Goal: Information Seeking & Learning: Learn about a topic

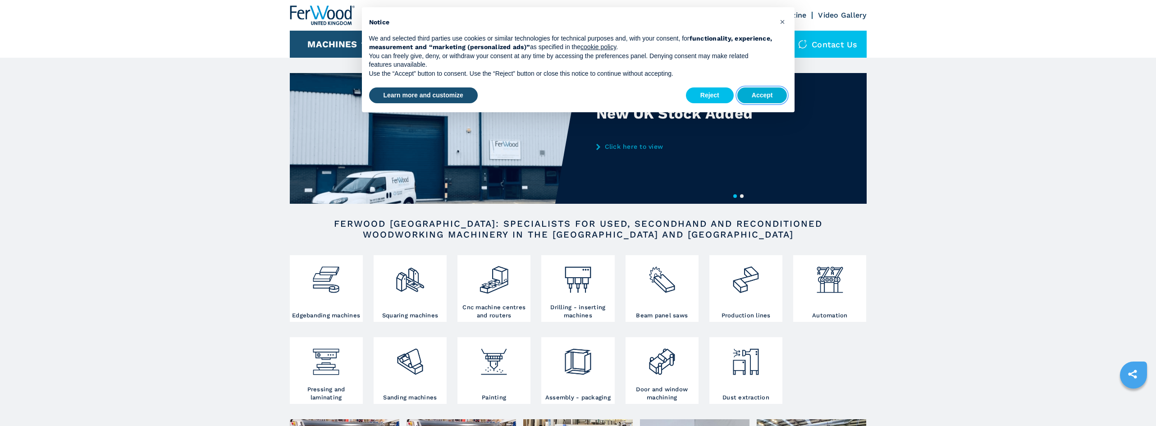
click at [763, 90] on button "Accept" at bounding box center [762, 95] width 50 height 16
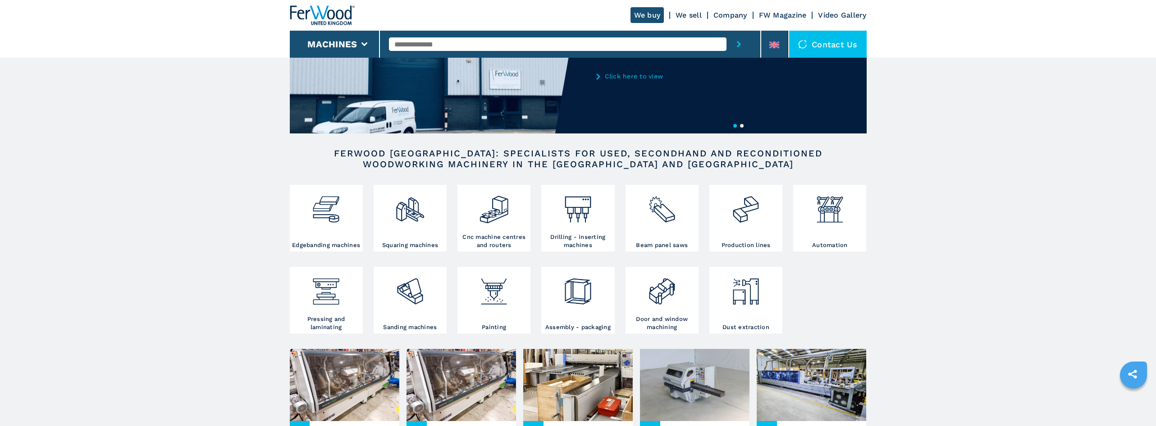
scroll to position [90, 0]
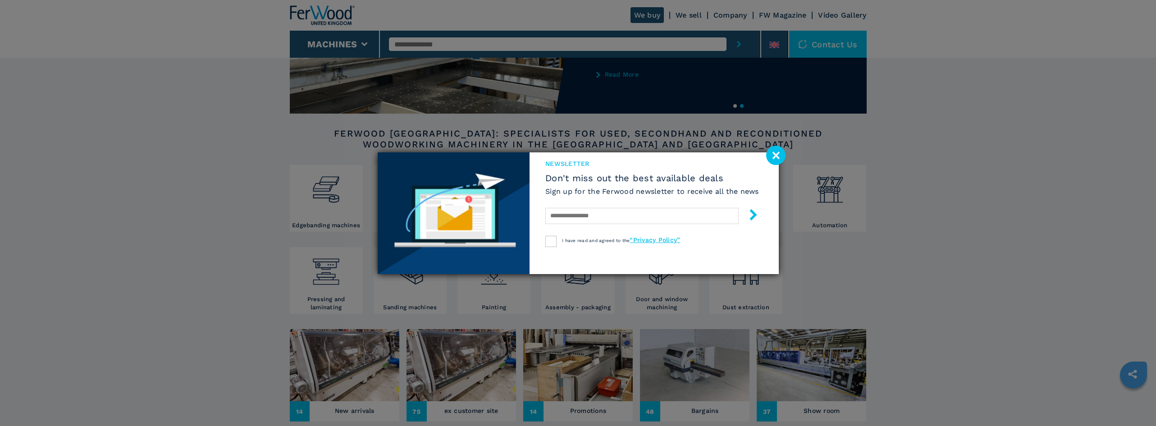
click at [768, 156] on image at bounding box center [775, 155] width 19 height 19
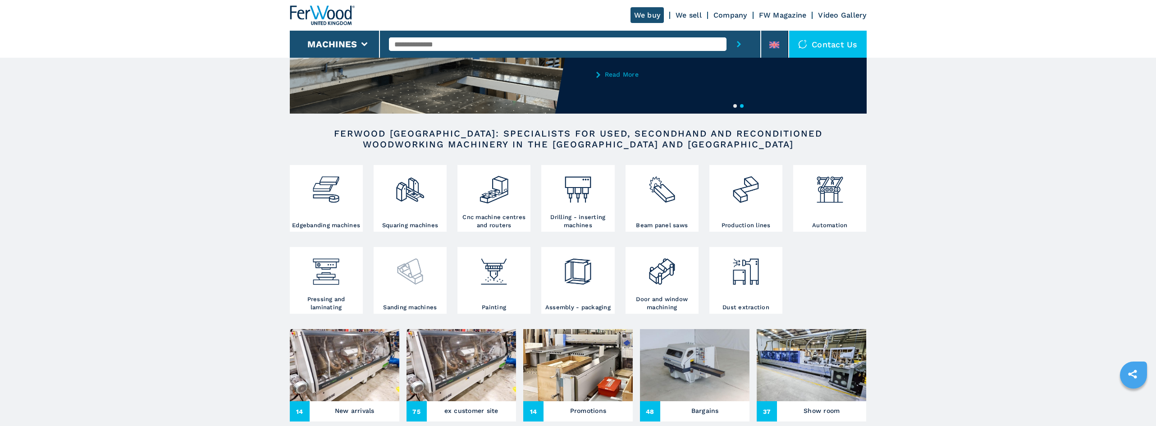
click at [421, 275] on img at bounding box center [410, 268] width 31 height 38
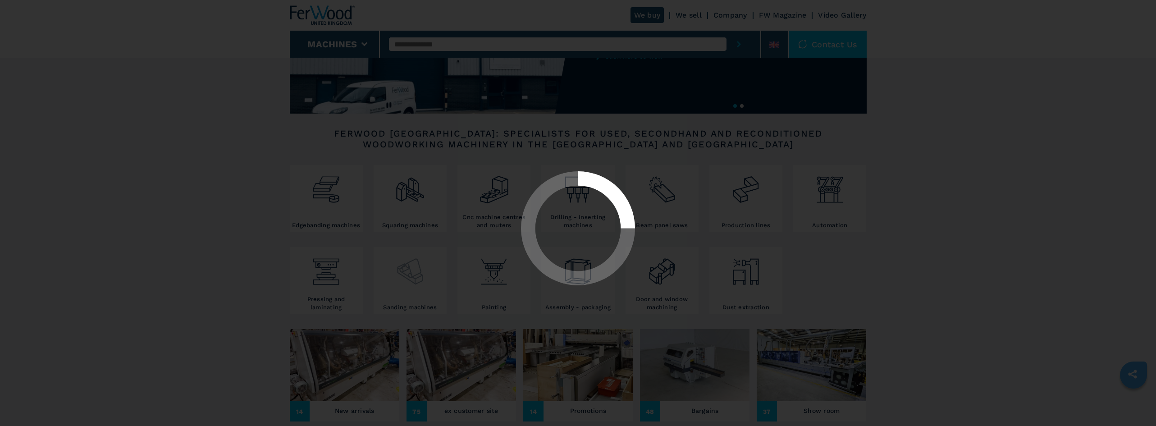
select select "**********"
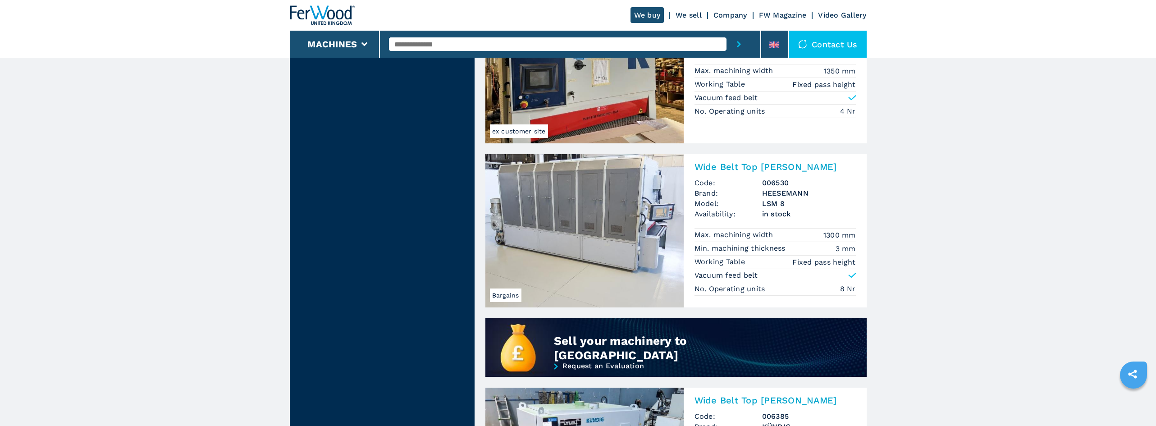
scroll to position [451, 0]
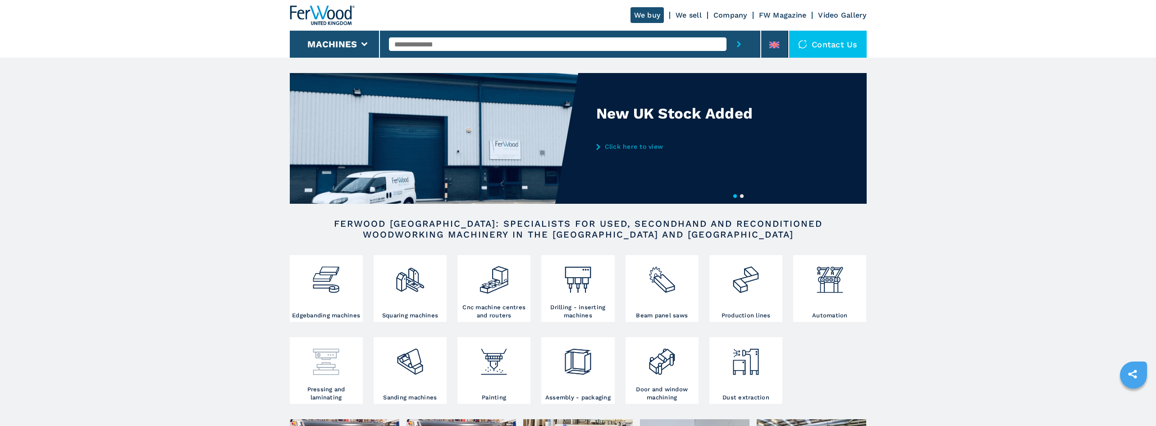
click at [326, 374] on img at bounding box center [326, 358] width 31 height 38
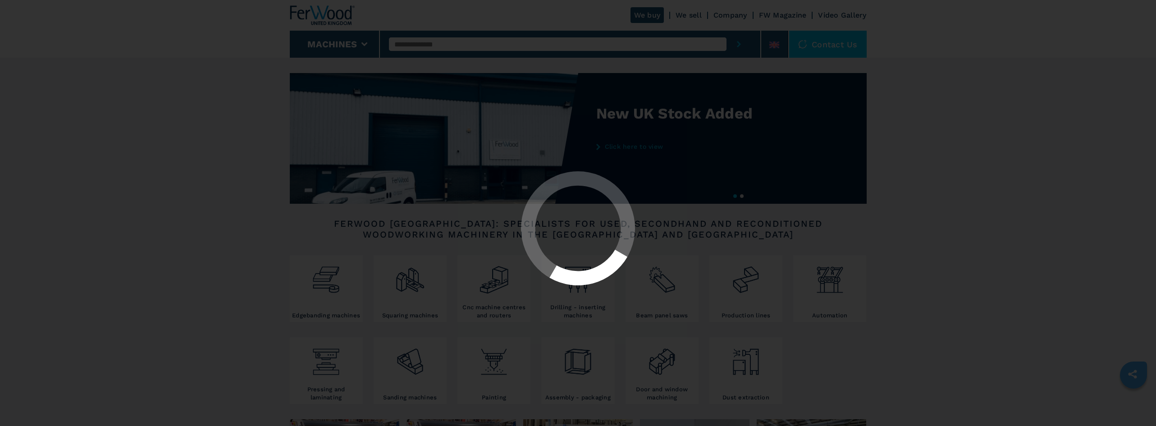
select select "**********"
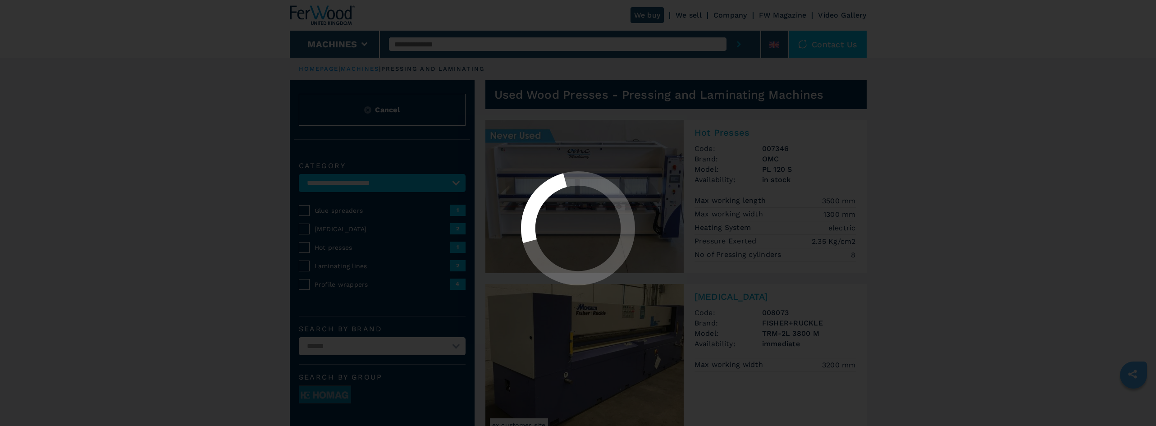
select select "**********"
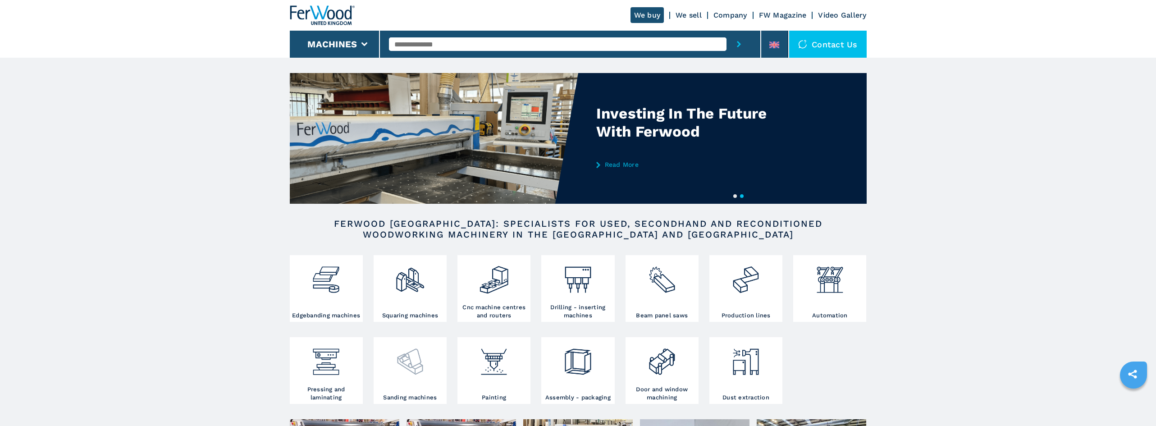
click at [409, 372] on img at bounding box center [410, 358] width 31 height 38
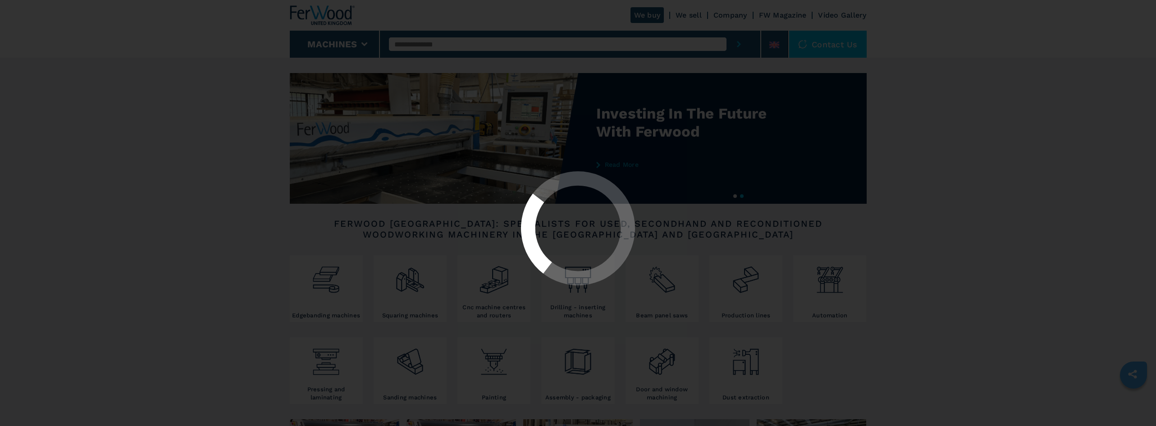
select select "**********"
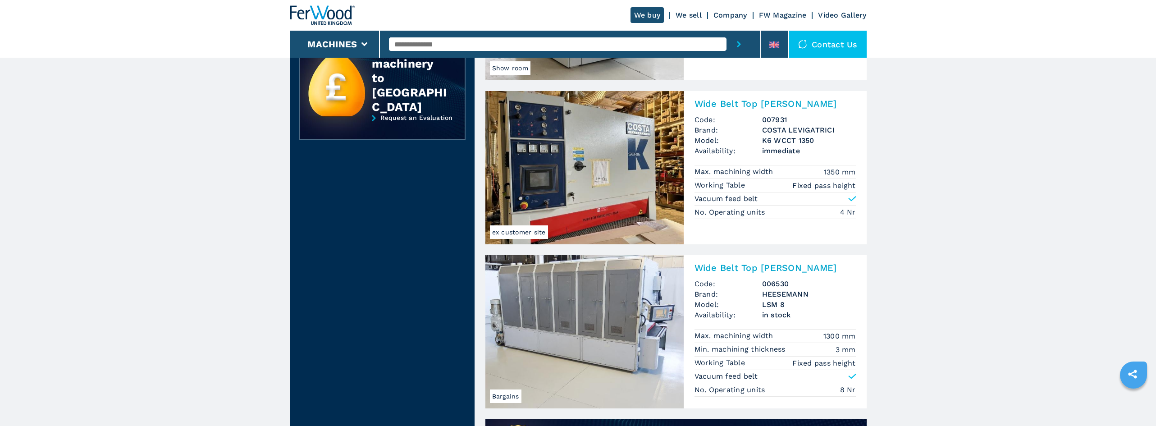
scroll to position [361, 0]
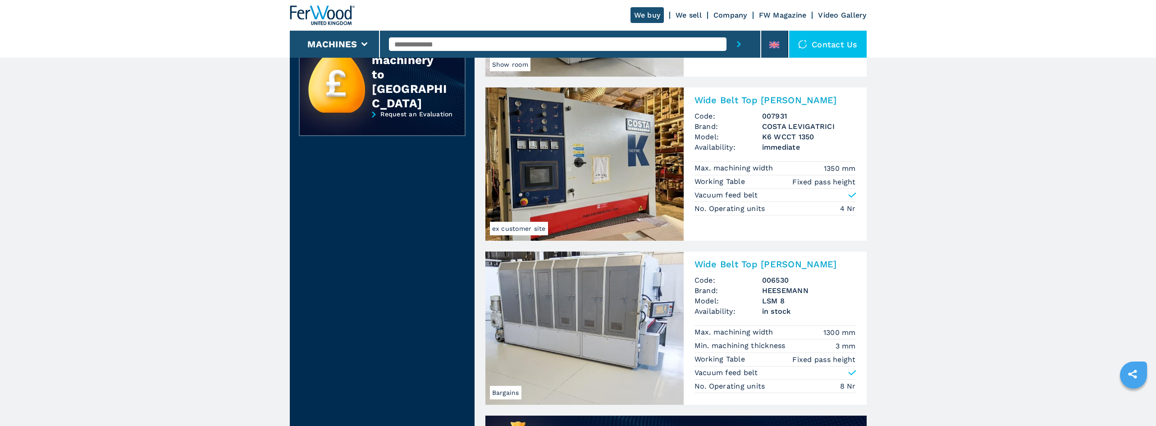
click at [616, 183] on img at bounding box center [584, 163] width 198 height 153
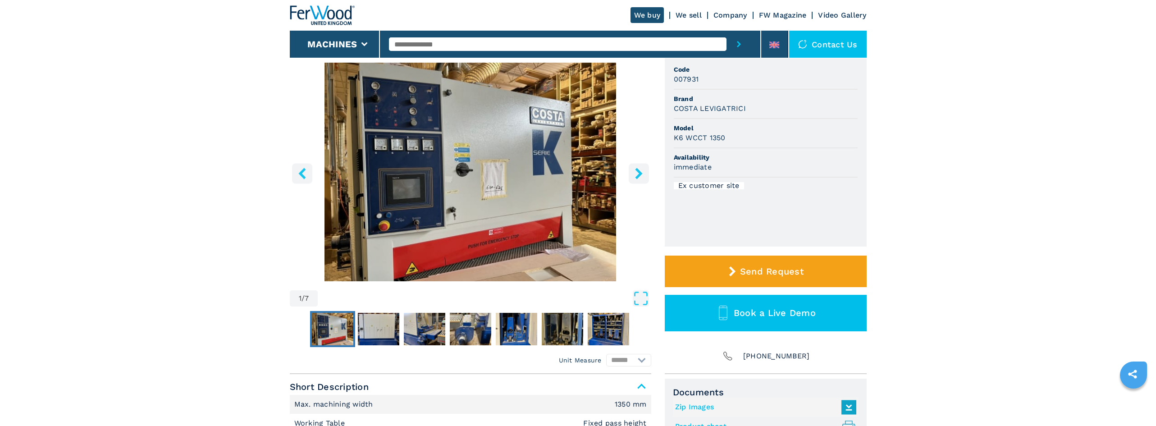
scroll to position [45, 0]
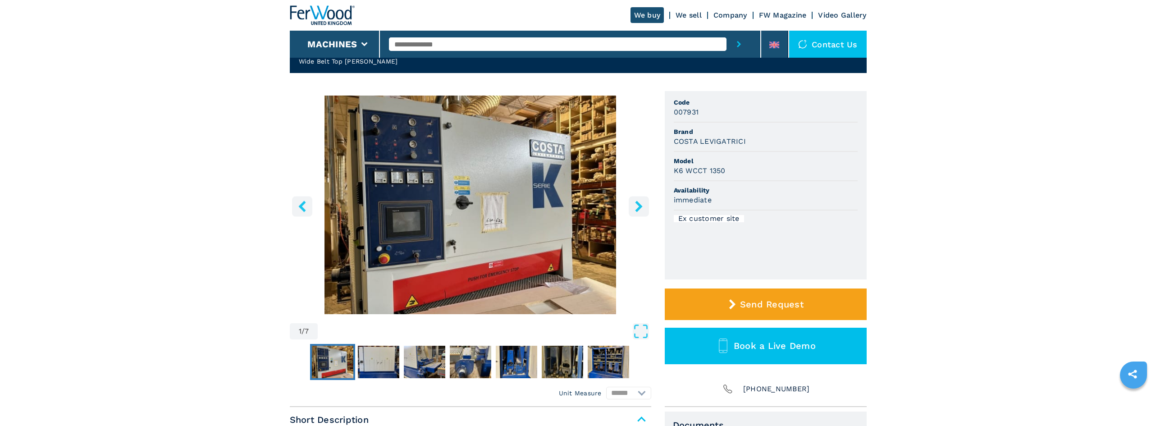
select select "**********"
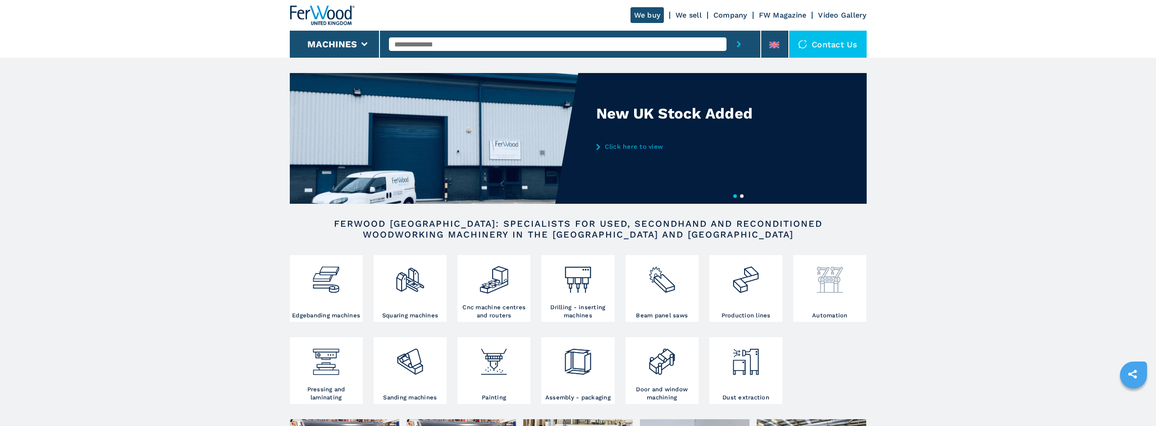
click at [837, 289] on img at bounding box center [830, 276] width 31 height 38
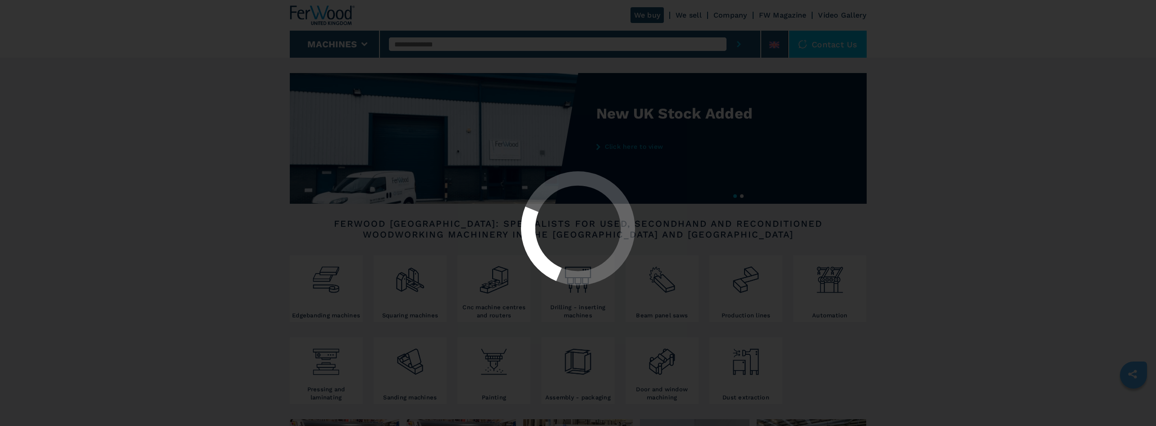
select select "**********"
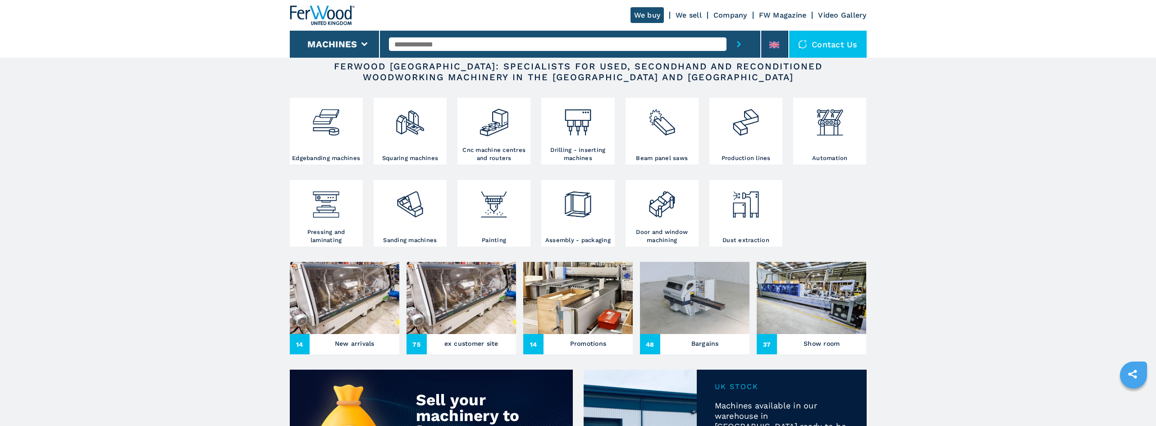
scroll to position [135, 0]
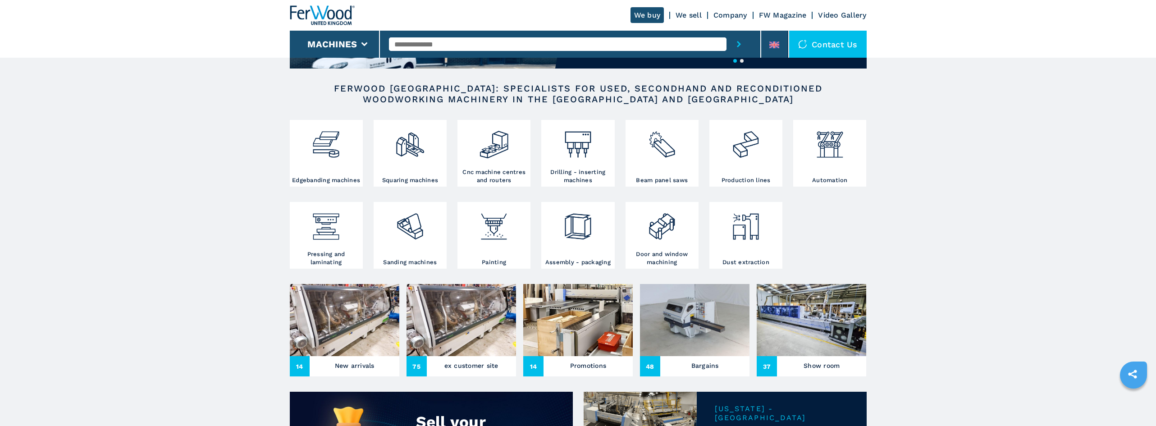
click at [700, 335] on img at bounding box center [695, 320] width 110 height 72
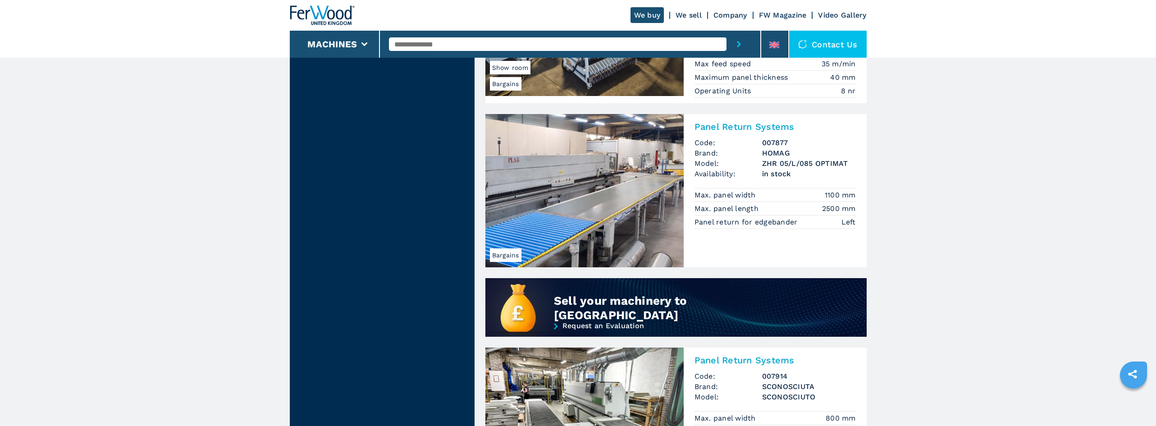
scroll to position [631, 0]
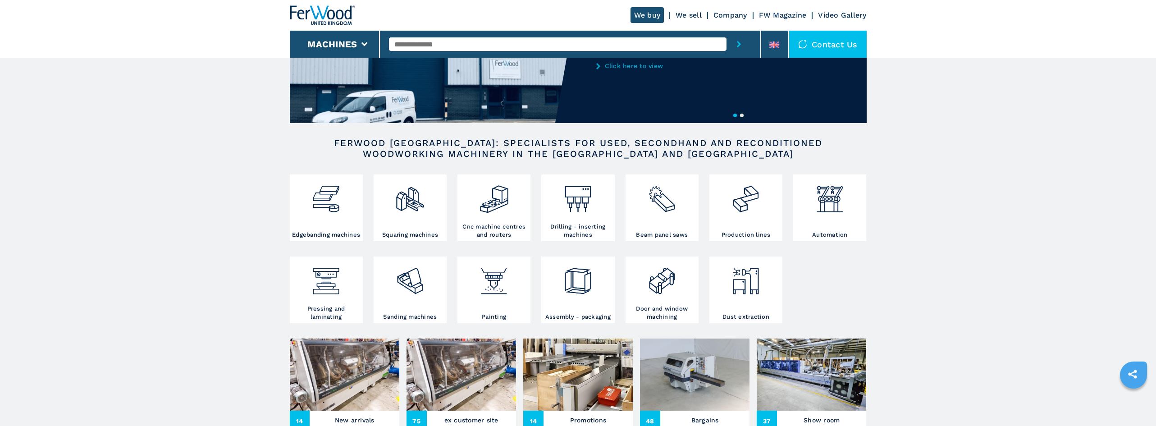
scroll to position [225, 0]
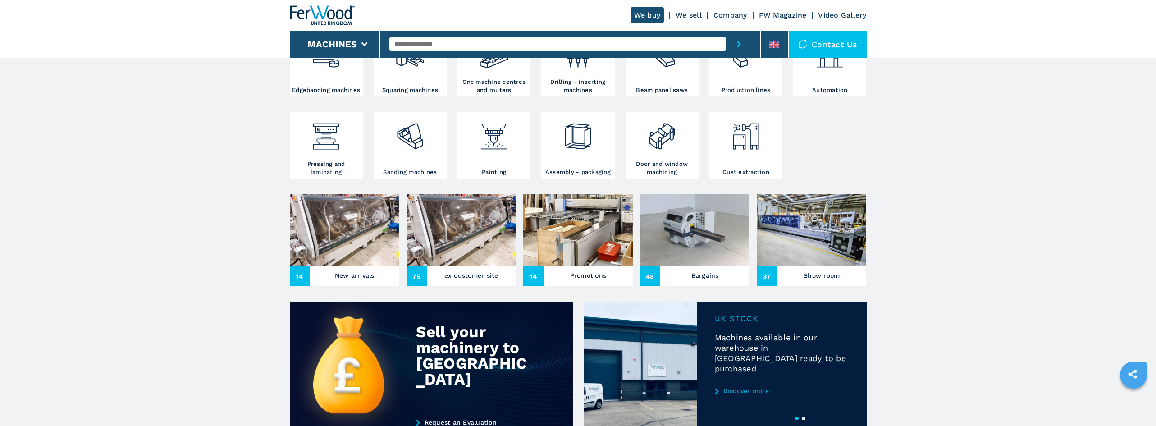
click at [354, 253] on img at bounding box center [345, 230] width 110 height 72
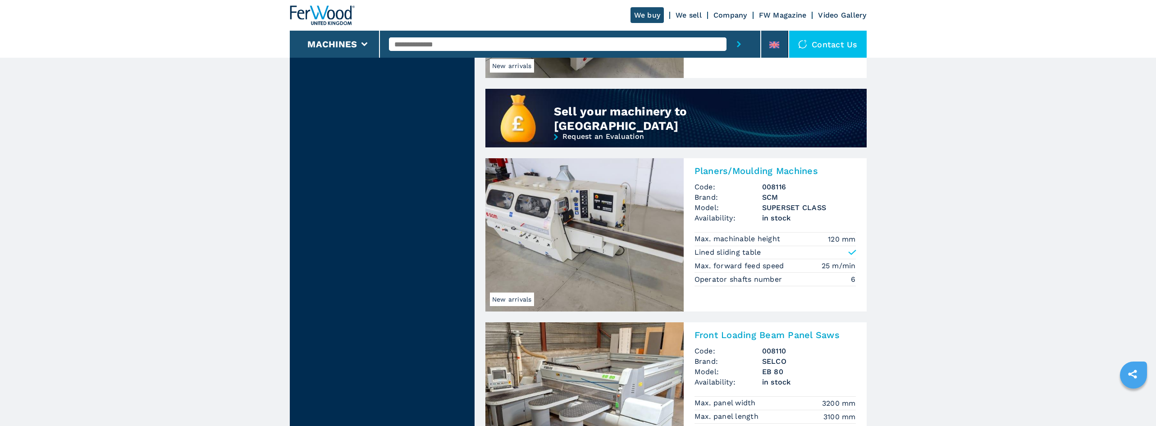
scroll to position [721, 0]
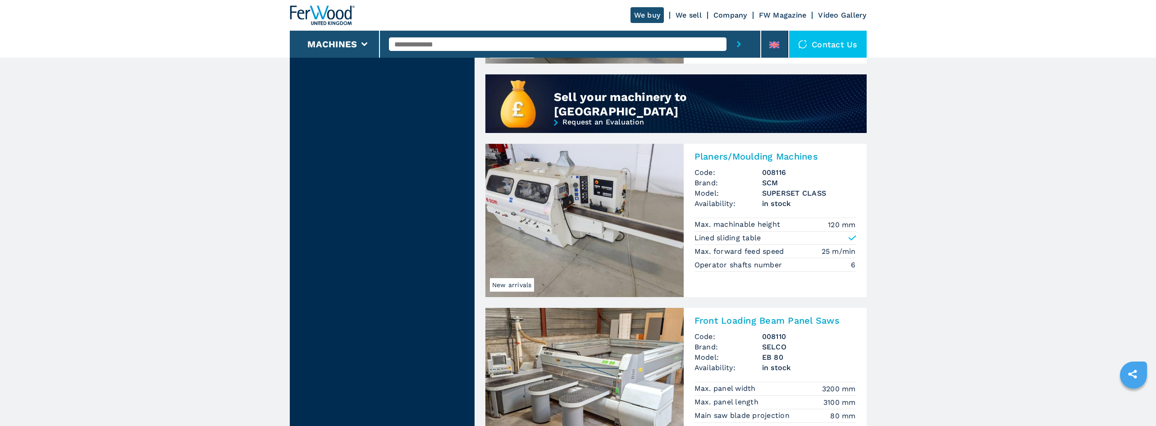
click at [576, 263] on img at bounding box center [584, 220] width 198 height 153
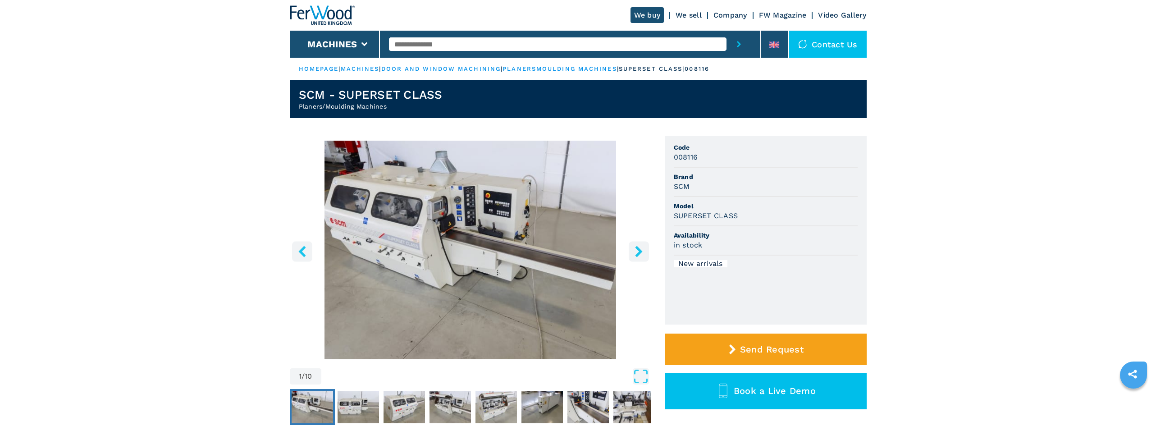
click at [639, 254] on icon "right-button" at bounding box center [638, 251] width 7 height 11
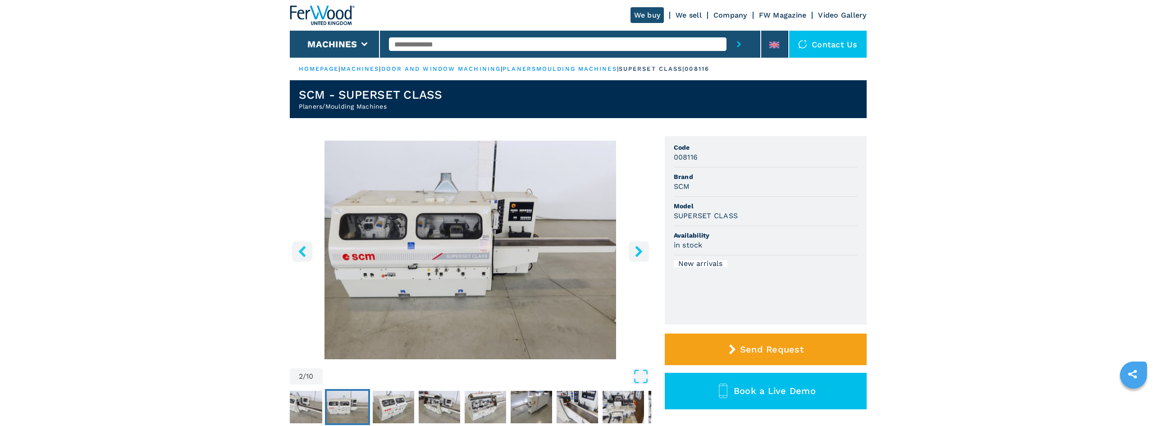
click at [639, 254] on icon "right-button" at bounding box center [638, 251] width 7 height 11
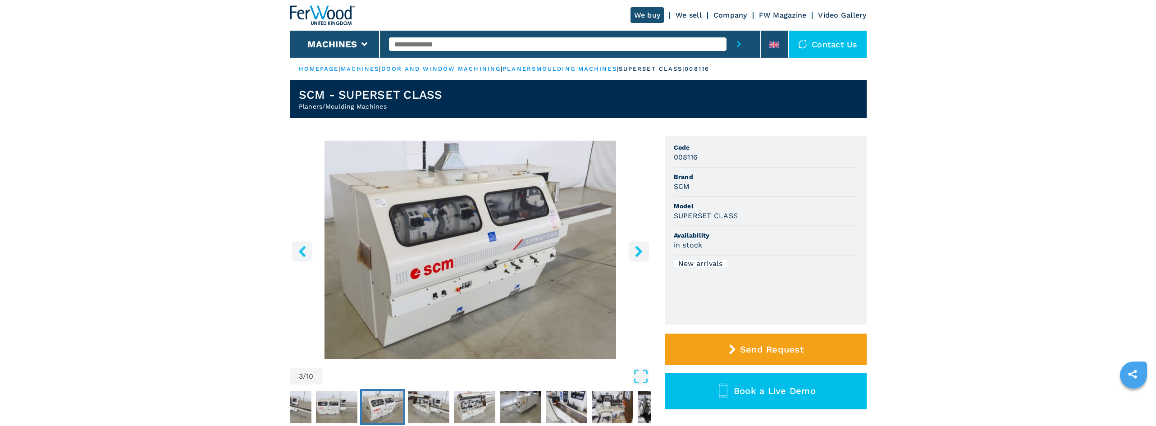
click at [639, 254] on icon "right-button" at bounding box center [638, 251] width 7 height 11
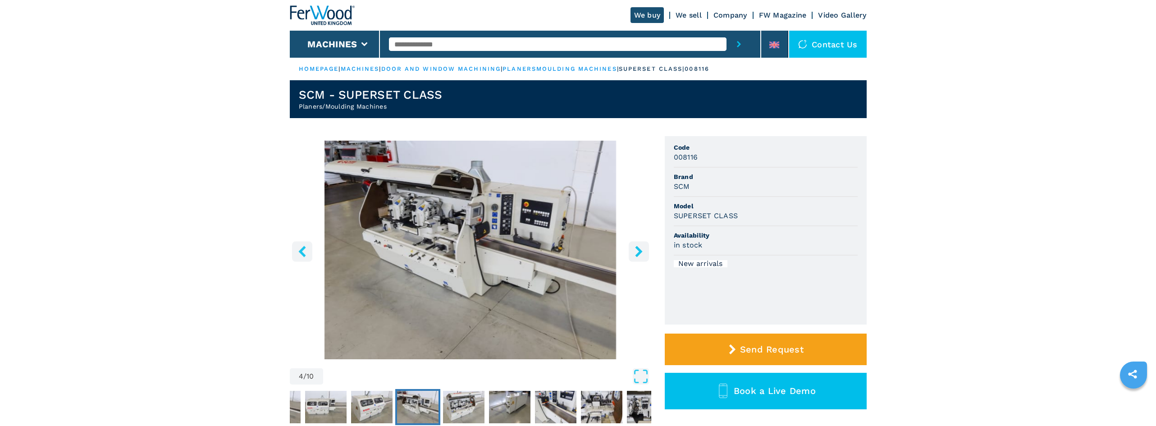
click at [639, 254] on icon "right-button" at bounding box center [638, 251] width 7 height 11
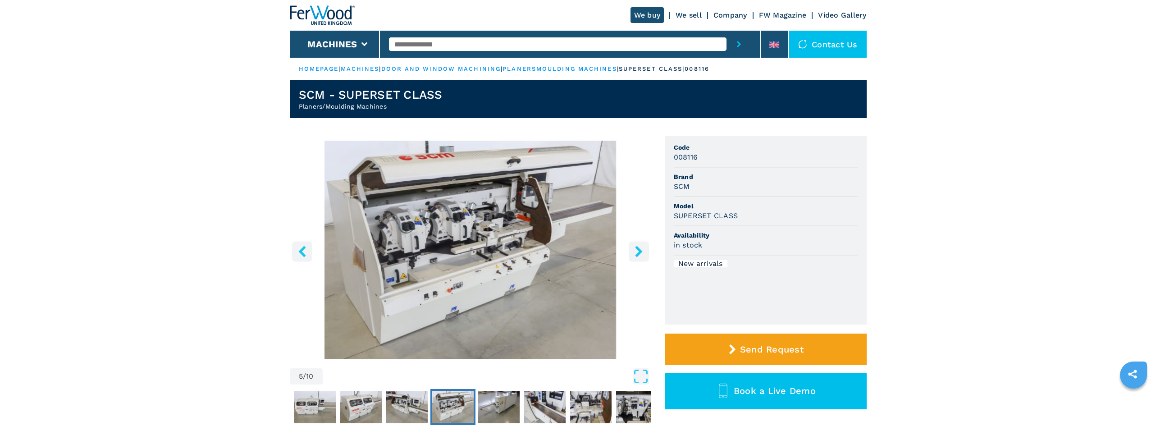
click at [639, 254] on icon "right-button" at bounding box center [638, 251] width 7 height 11
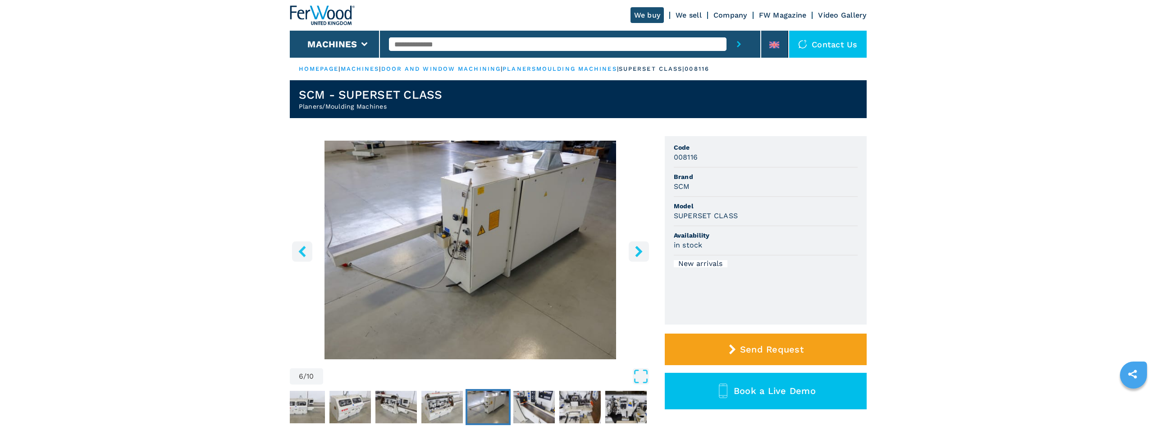
click at [639, 254] on icon "right-button" at bounding box center [638, 251] width 7 height 11
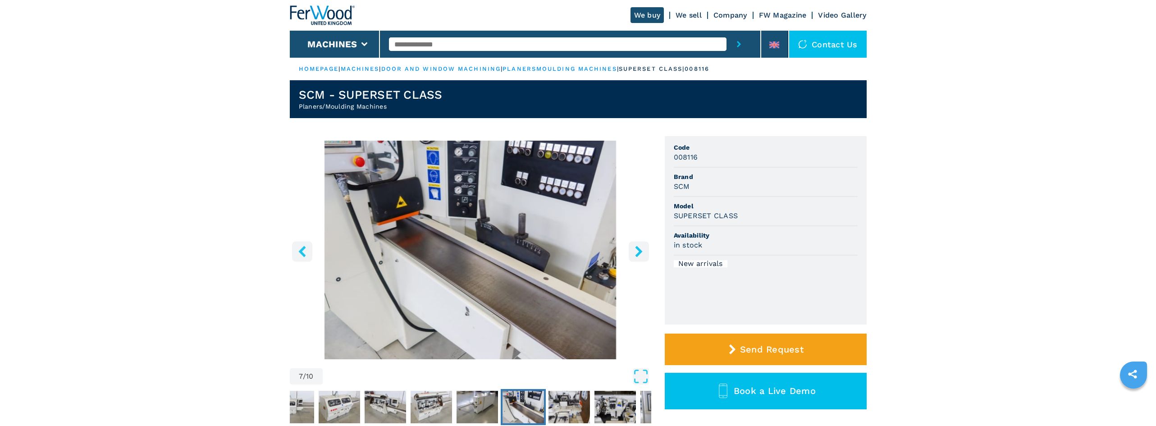
click at [639, 254] on icon "right-button" at bounding box center [638, 251] width 7 height 11
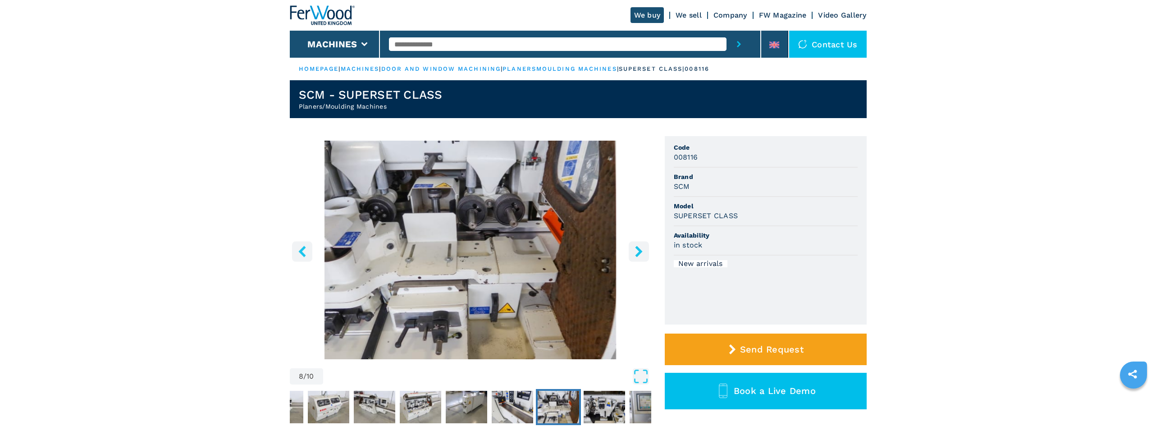
click at [639, 254] on icon "right-button" at bounding box center [638, 251] width 7 height 11
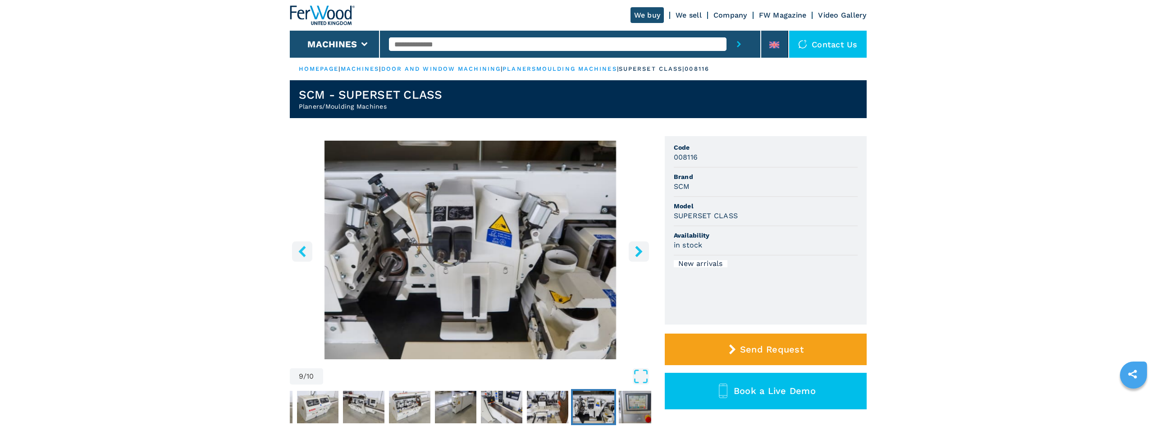
click at [639, 254] on icon "right-button" at bounding box center [638, 251] width 7 height 11
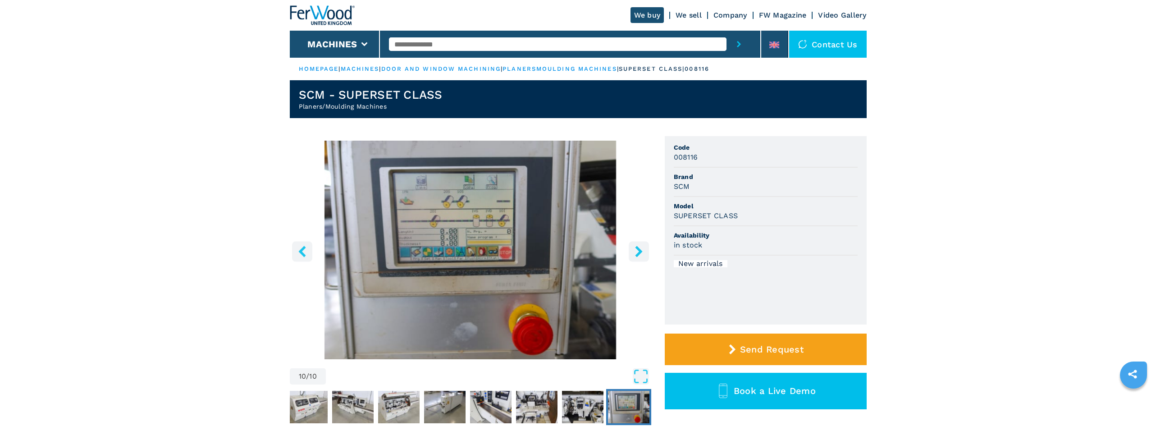
click at [639, 254] on icon "right-button" at bounding box center [638, 251] width 7 height 11
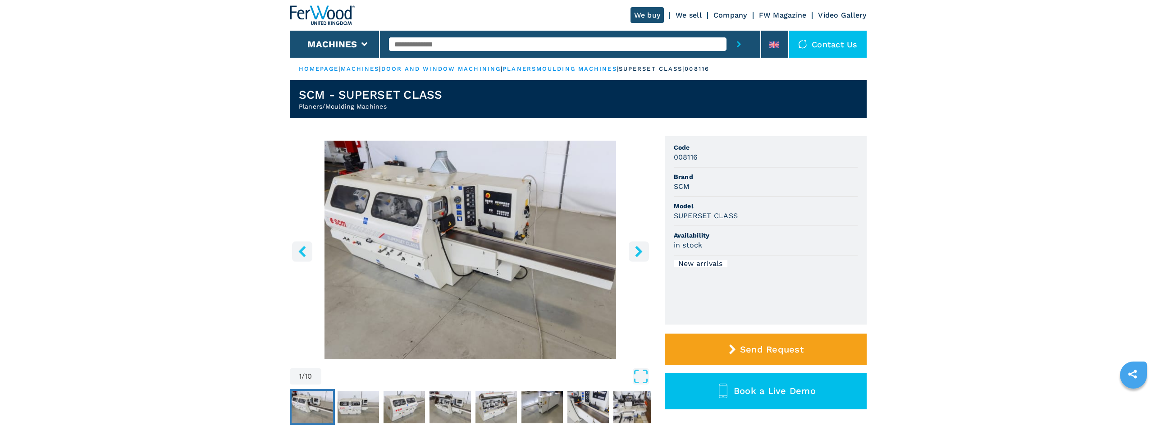
click at [639, 254] on icon "right-button" at bounding box center [638, 251] width 7 height 11
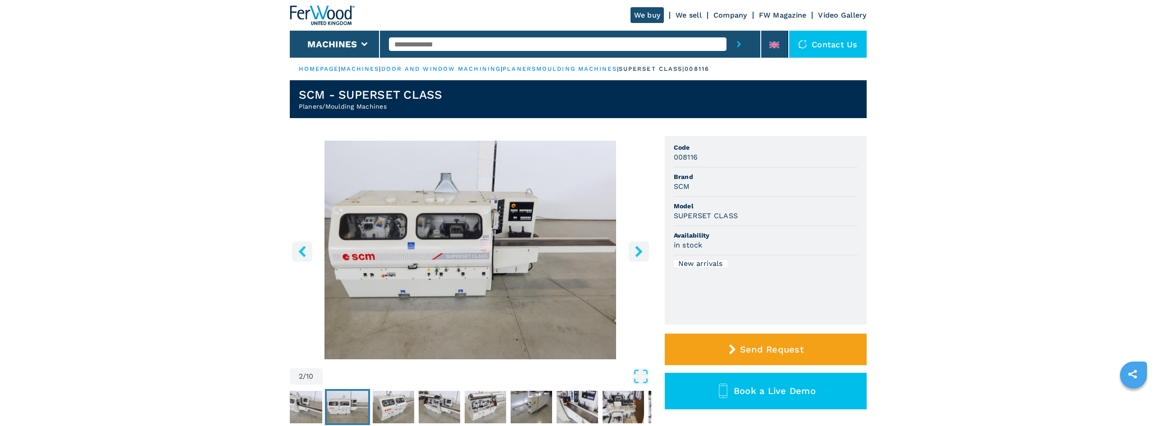
click at [639, 254] on icon "right-button" at bounding box center [638, 251] width 7 height 11
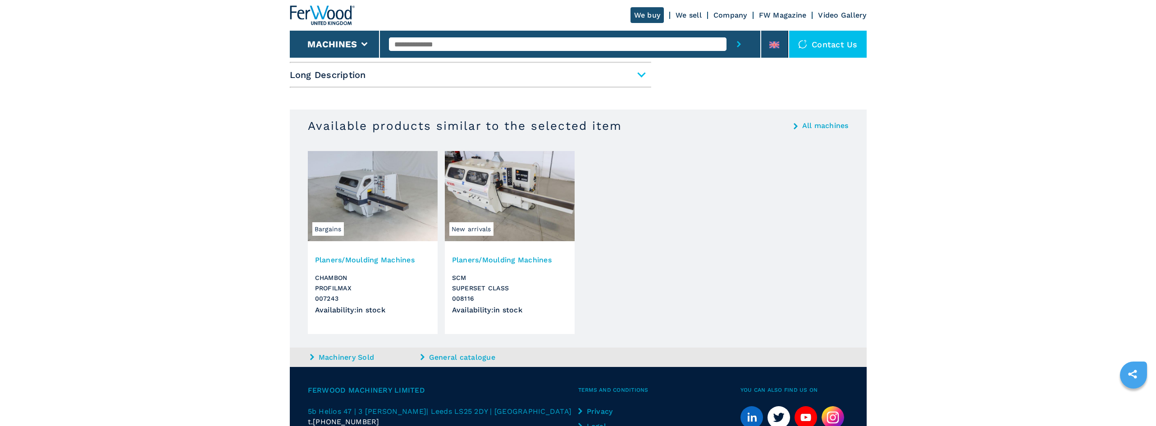
scroll to position [483, 0]
